Goal: Browse casually

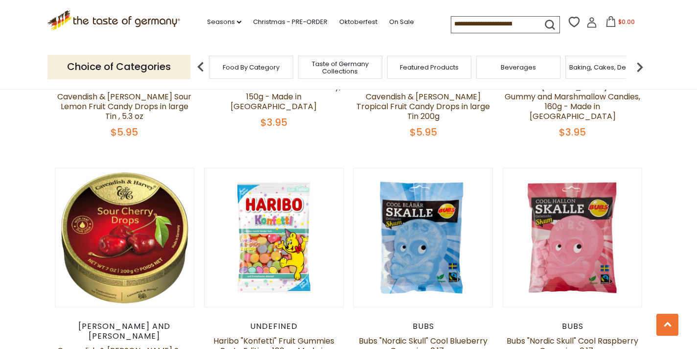
scroll to position [1683, 0]
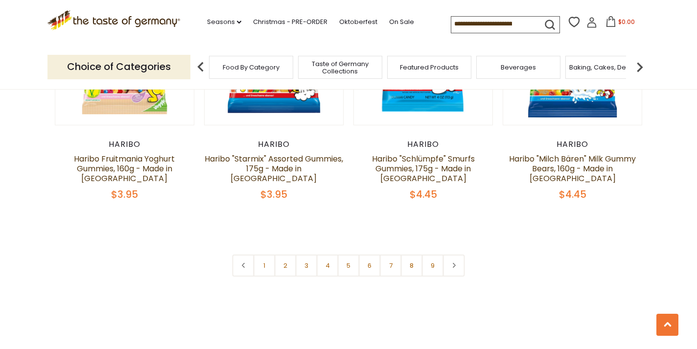
scroll to position [2348, 0]
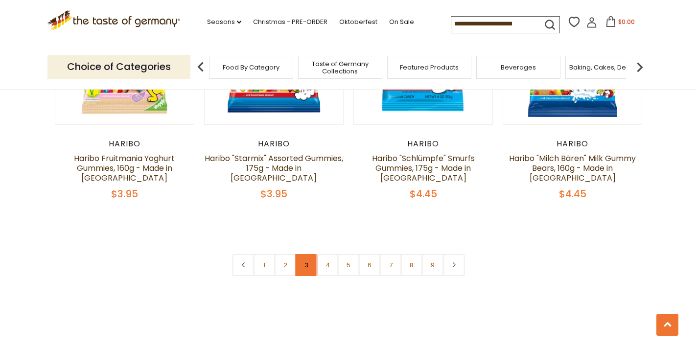
click at [304, 254] on link "3" at bounding box center [306, 265] width 22 height 22
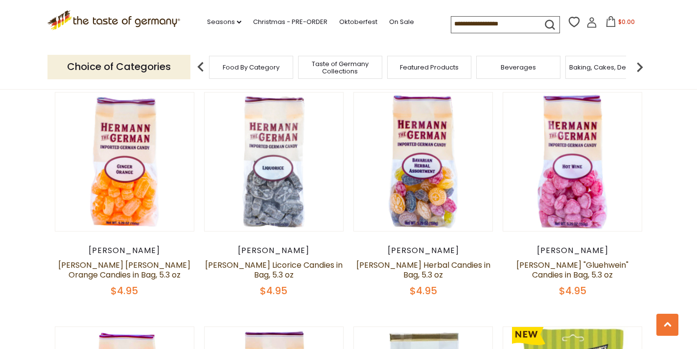
scroll to position [1736, 0]
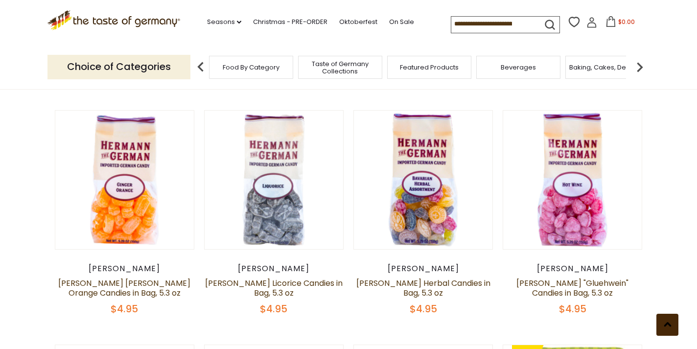
click at [664, 319] on button at bounding box center [667, 325] width 22 height 22
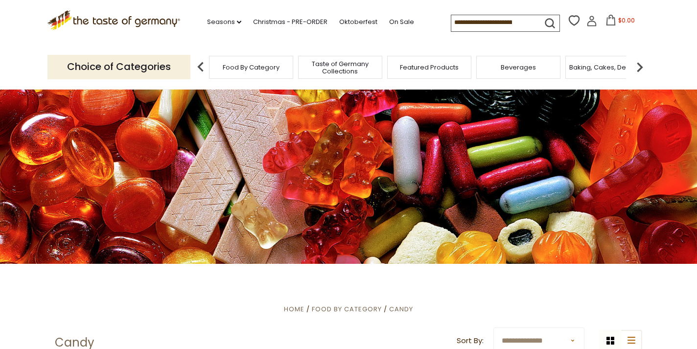
click at [443, 69] on span "Featured Products" at bounding box center [429, 67] width 59 height 7
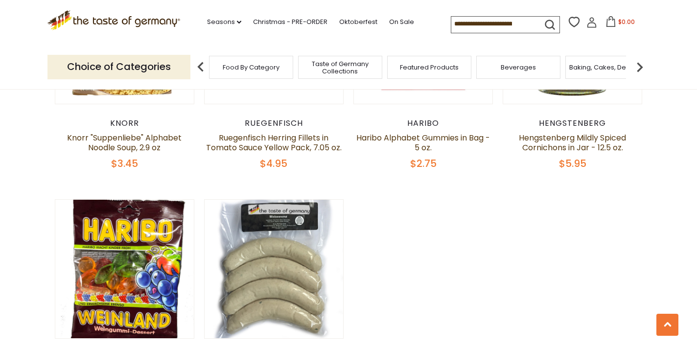
scroll to position [724, 0]
